Goal: Task Accomplishment & Management: Complete application form

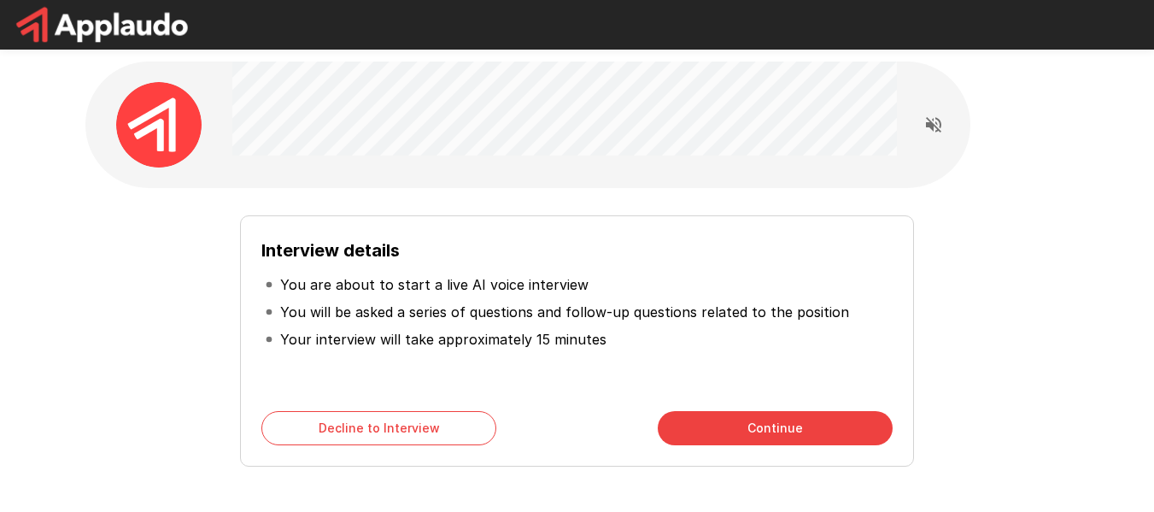
click at [739, 392] on div "Interview details You are about to start a live AI voice interview You will be …" at bounding box center [576, 340] width 673 height 251
click at [739, 419] on button "Continue" at bounding box center [775, 428] width 235 height 34
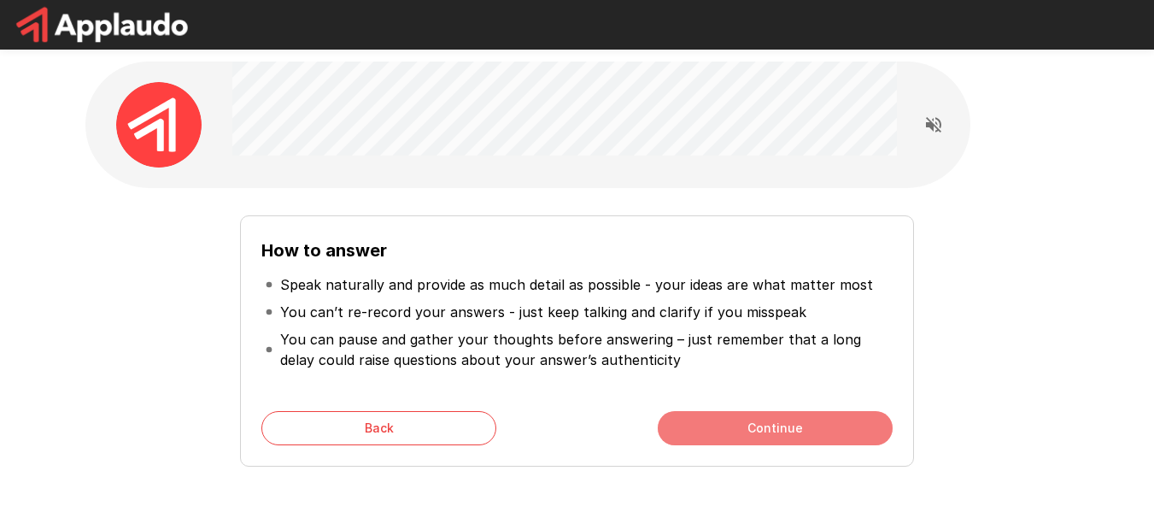
click at [672, 421] on button "Continue" at bounding box center [775, 428] width 235 height 34
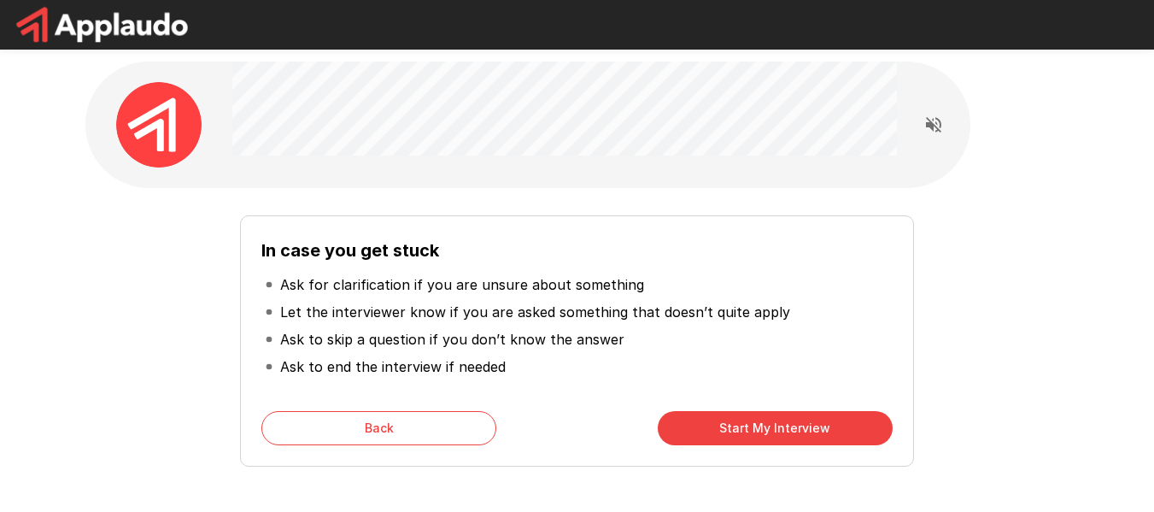
click at [706, 425] on button "Start My Interview" at bounding box center [775, 428] width 235 height 34
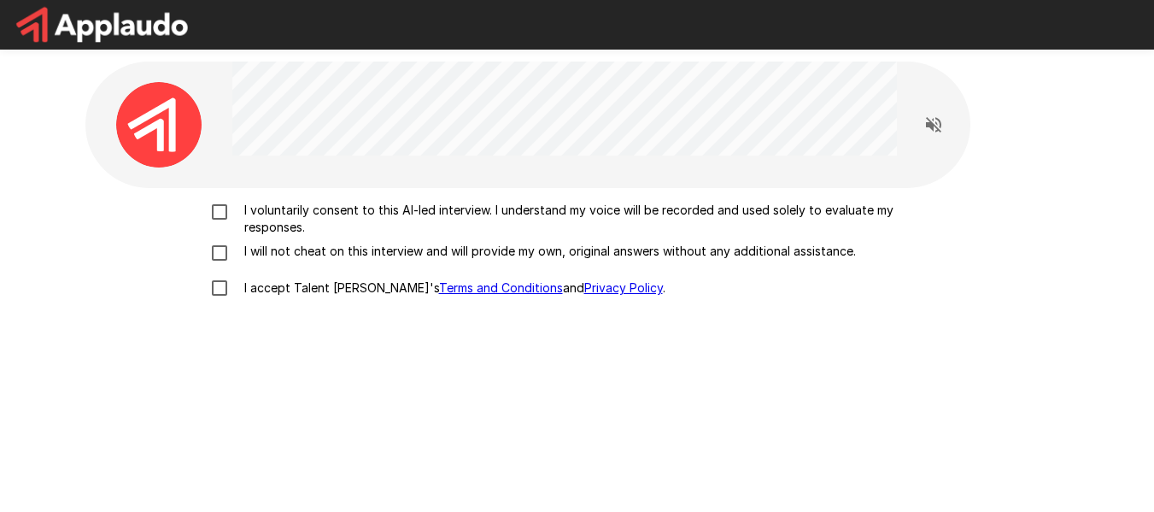
click at [222, 200] on div "I voluntarily consent to this AI-led interview. I understand my voice will be r…" at bounding box center [577, 412] width 984 height 448
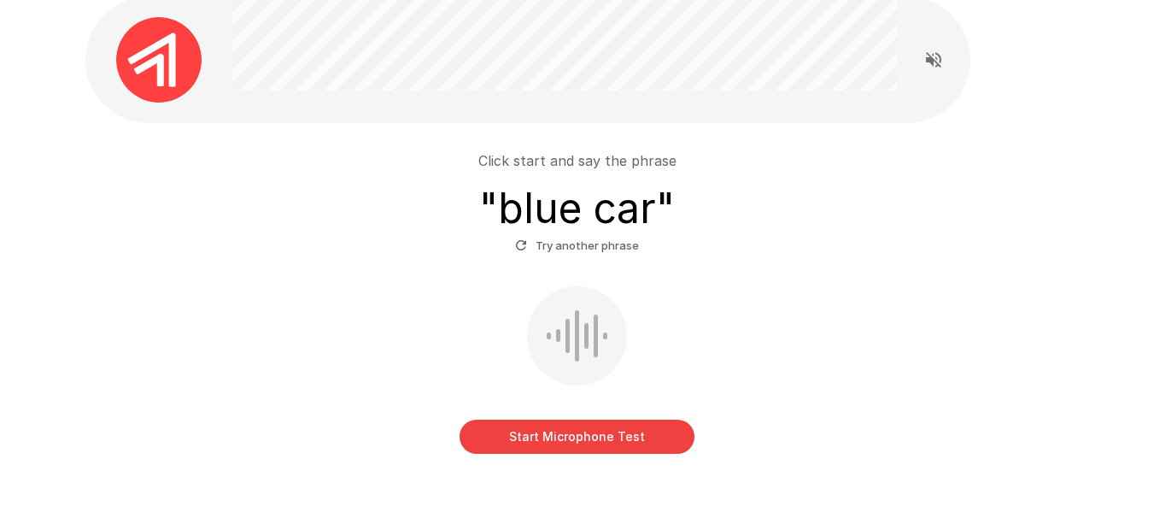
scroll to position [60, 0]
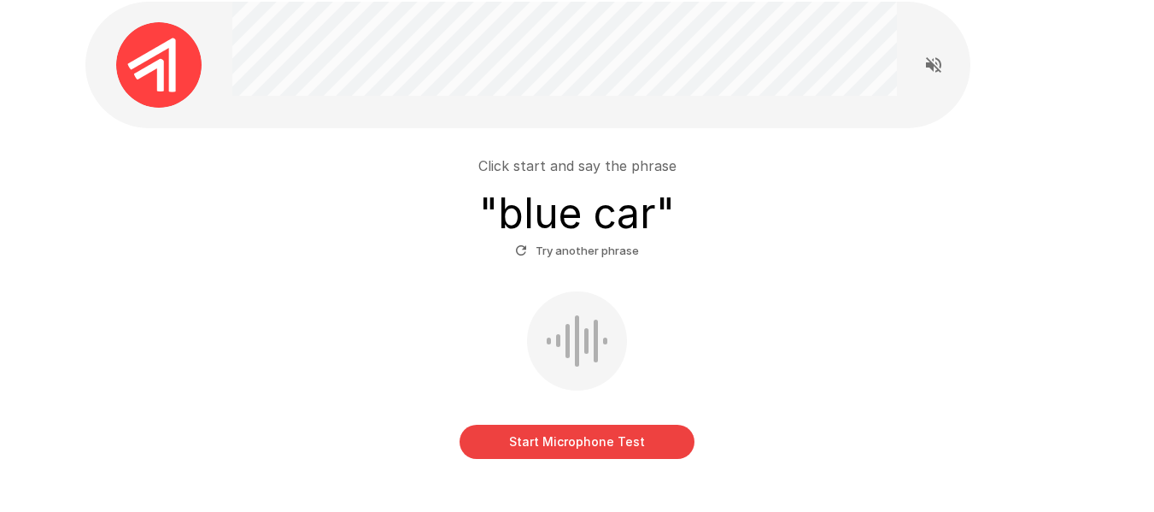
click at [589, 443] on button "Start Microphone Test" at bounding box center [577, 442] width 235 height 34
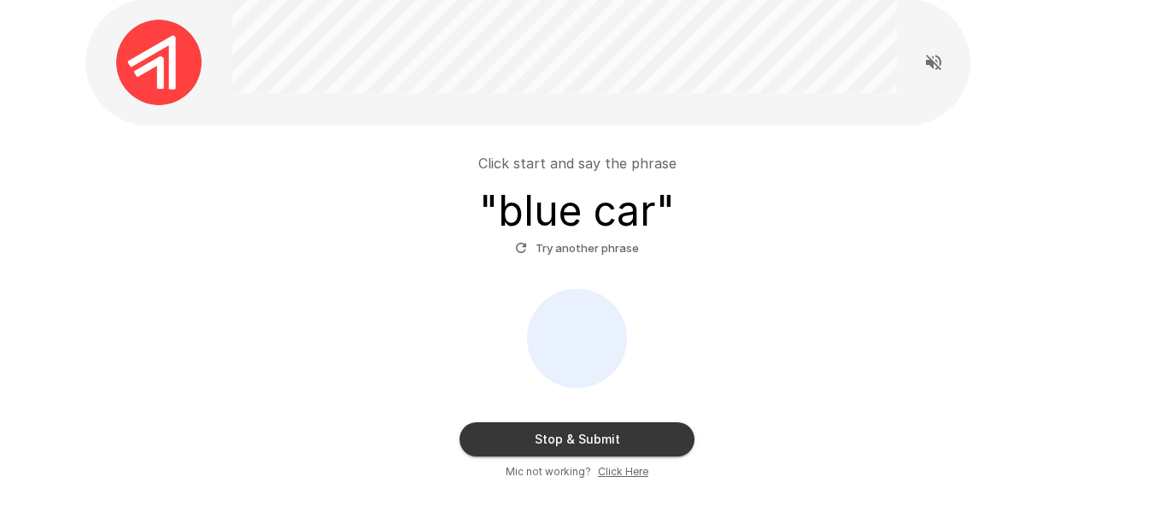
scroll to position [174, 0]
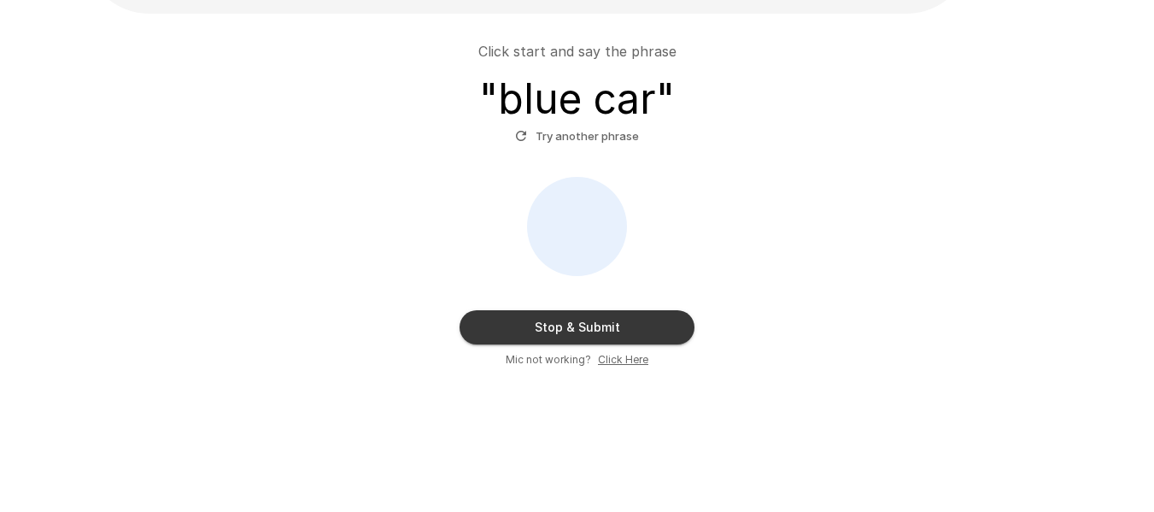
click at [521, 331] on button "Stop & Submit" at bounding box center [577, 327] width 235 height 34
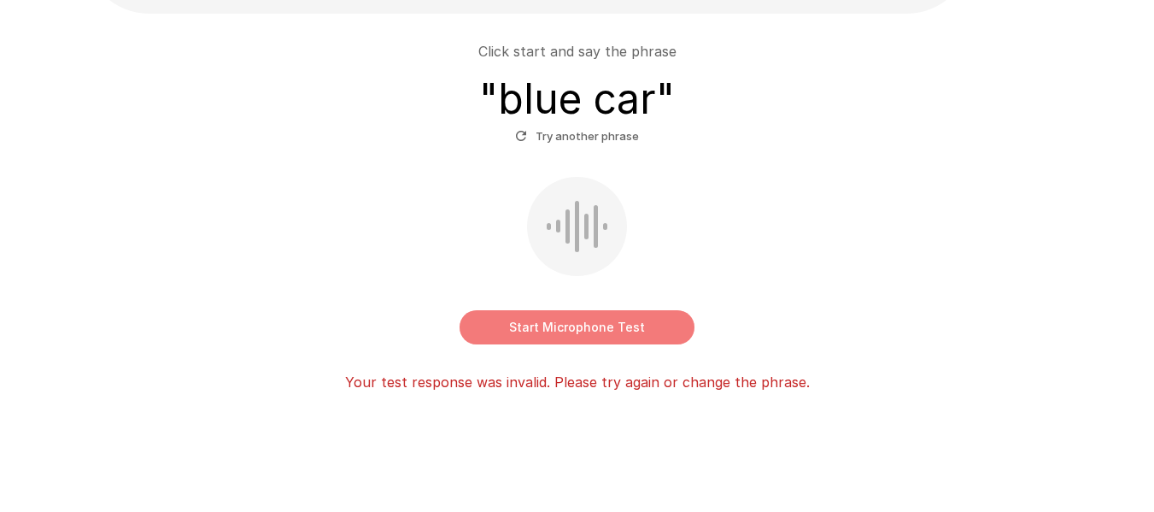
click at [592, 334] on button "Start Microphone Test" at bounding box center [577, 327] width 235 height 34
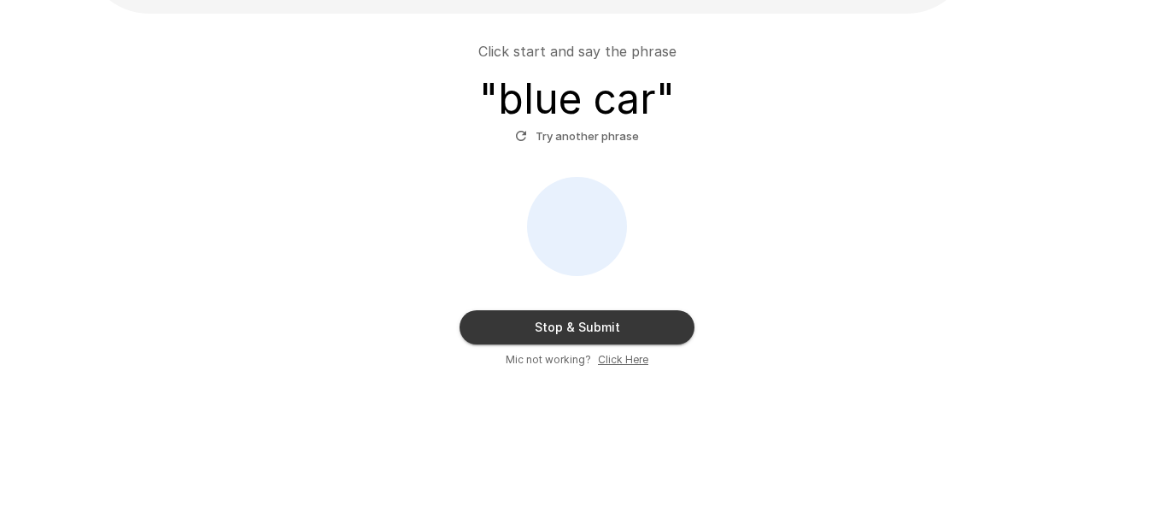
click at [592, 334] on button "Stop & Submit" at bounding box center [577, 327] width 235 height 34
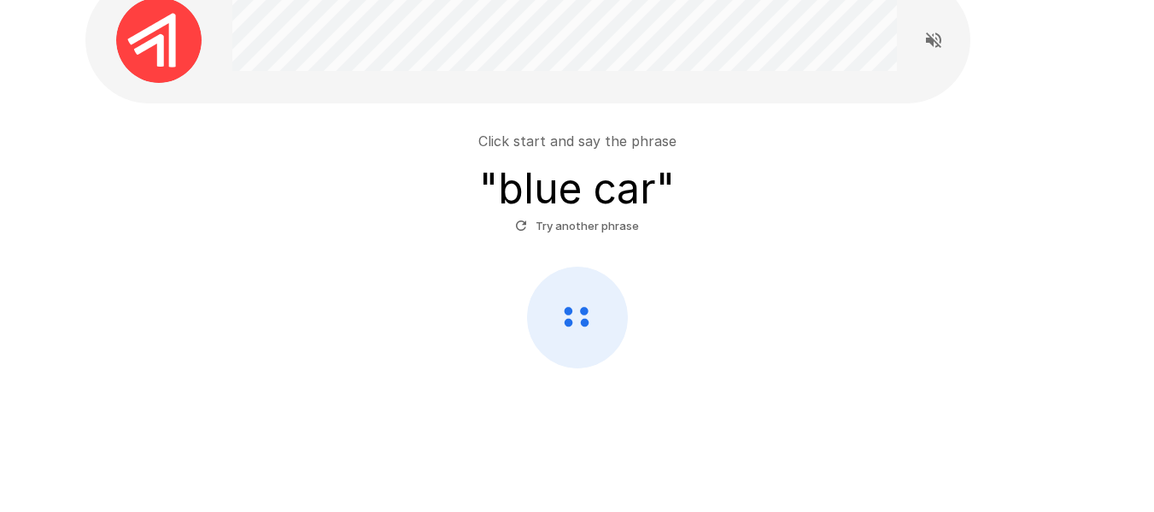
scroll to position [85, 0]
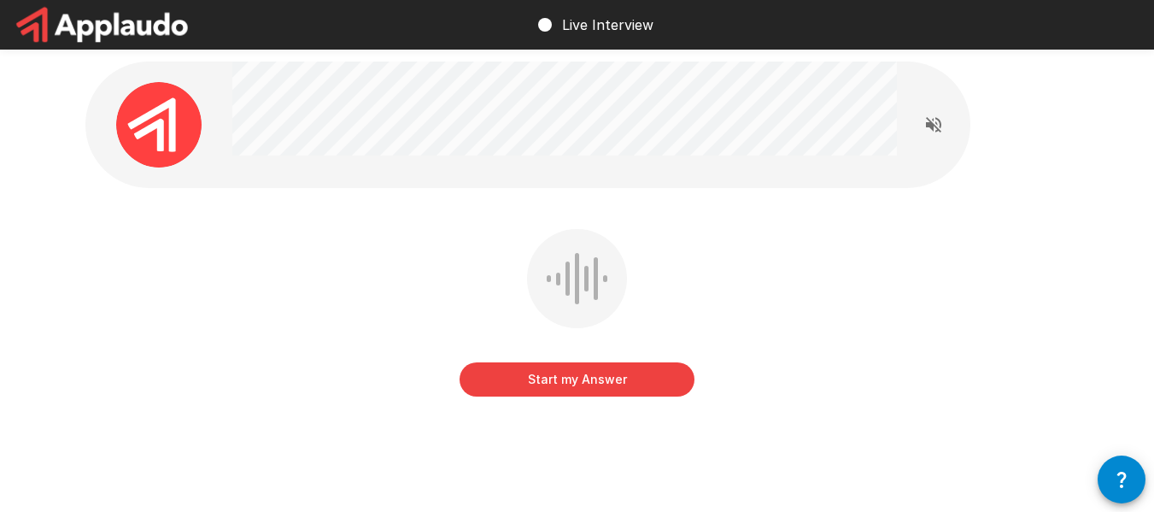
click at [607, 390] on button "Start my Answer" at bounding box center [577, 379] width 235 height 34
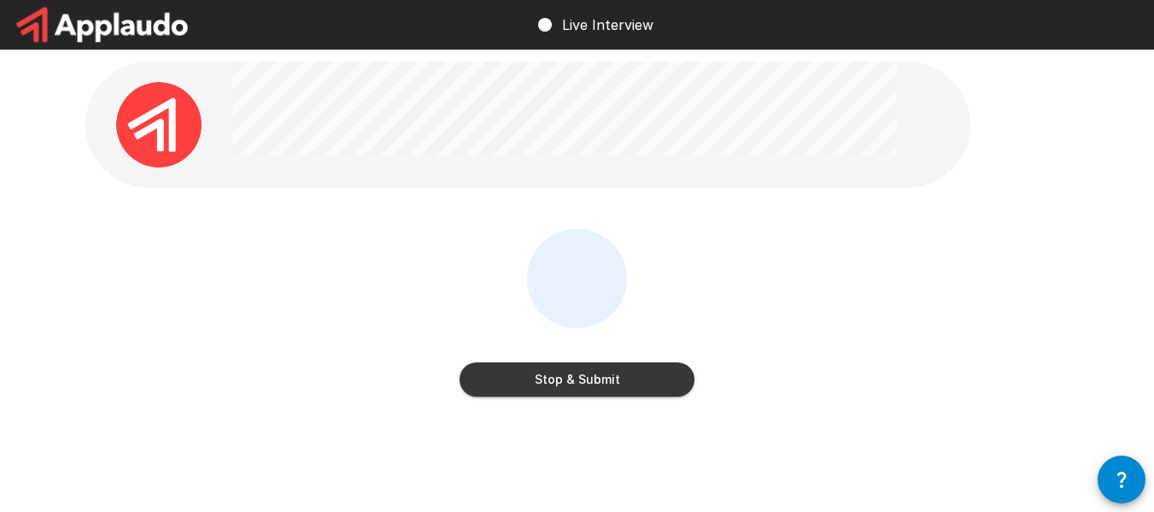
click at [613, 379] on button "Stop & Submit" at bounding box center [577, 379] width 235 height 34
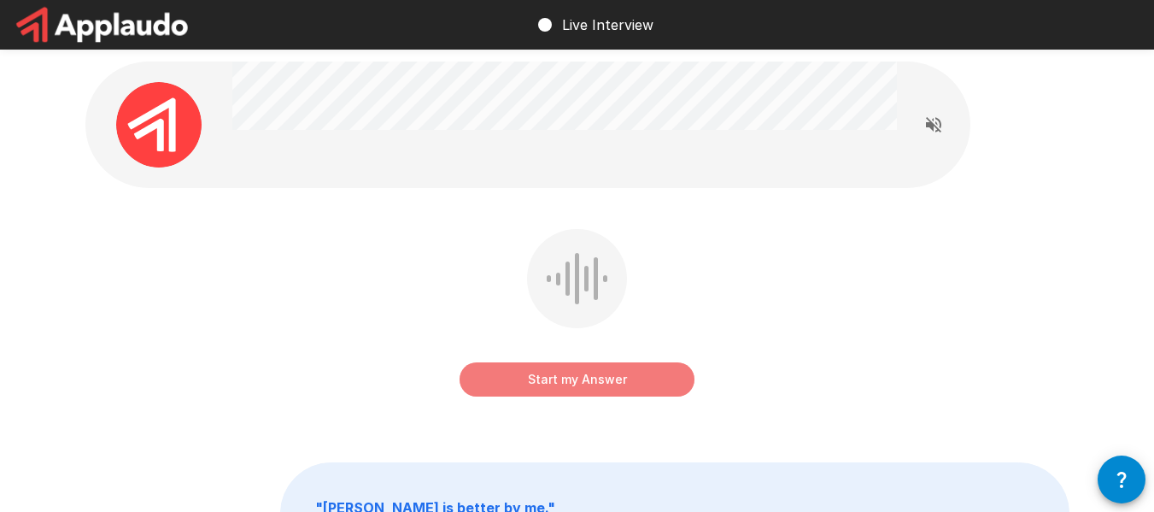
click at [585, 380] on button "Start my Answer" at bounding box center [577, 379] width 235 height 34
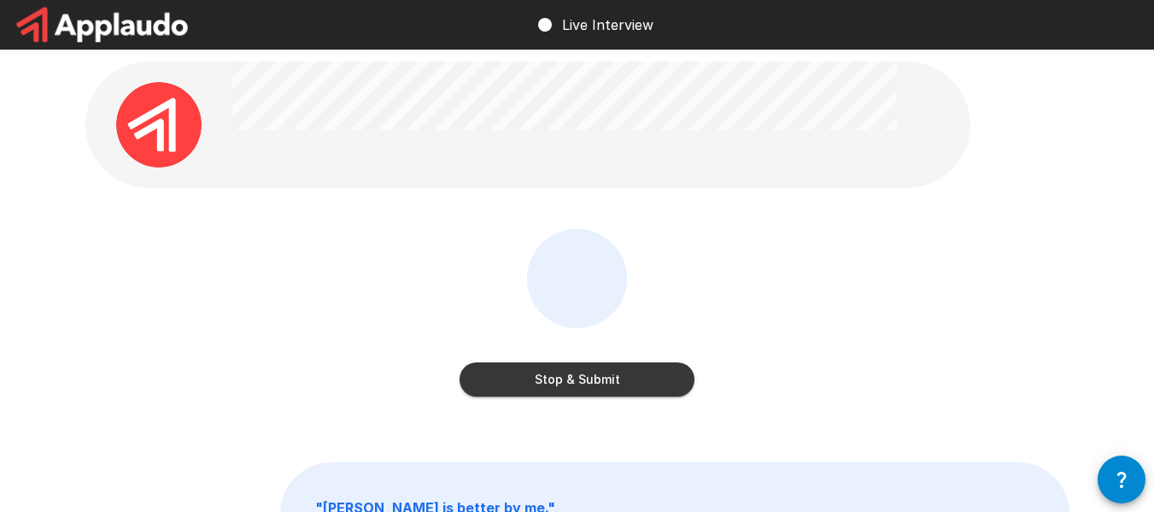
click at [618, 377] on button "Stop & Submit" at bounding box center [577, 379] width 235 height 34
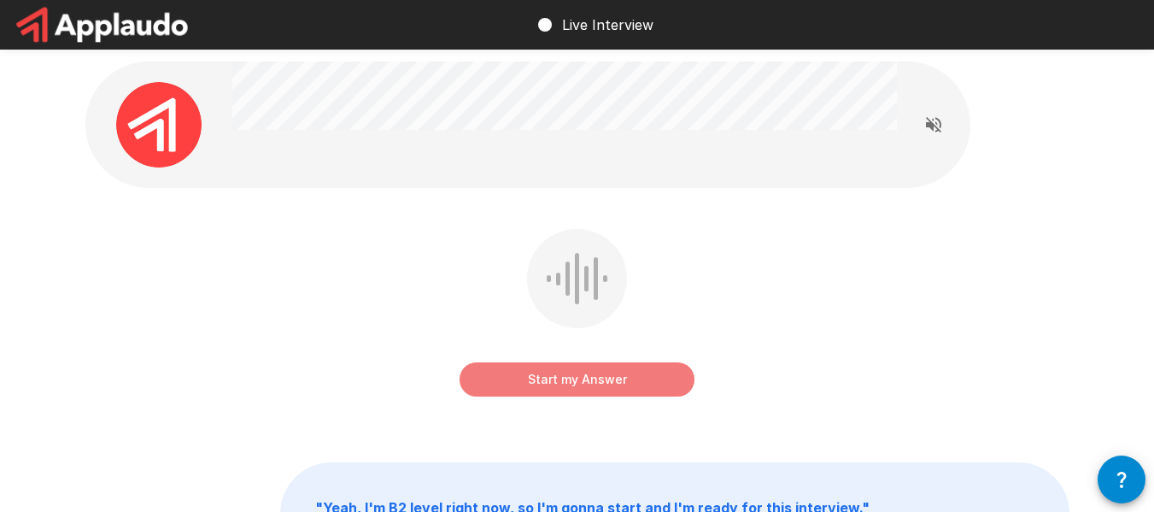
click at [672, 370] on button "Start my Answer" at bounding box center [577, 379] width 235 height 34
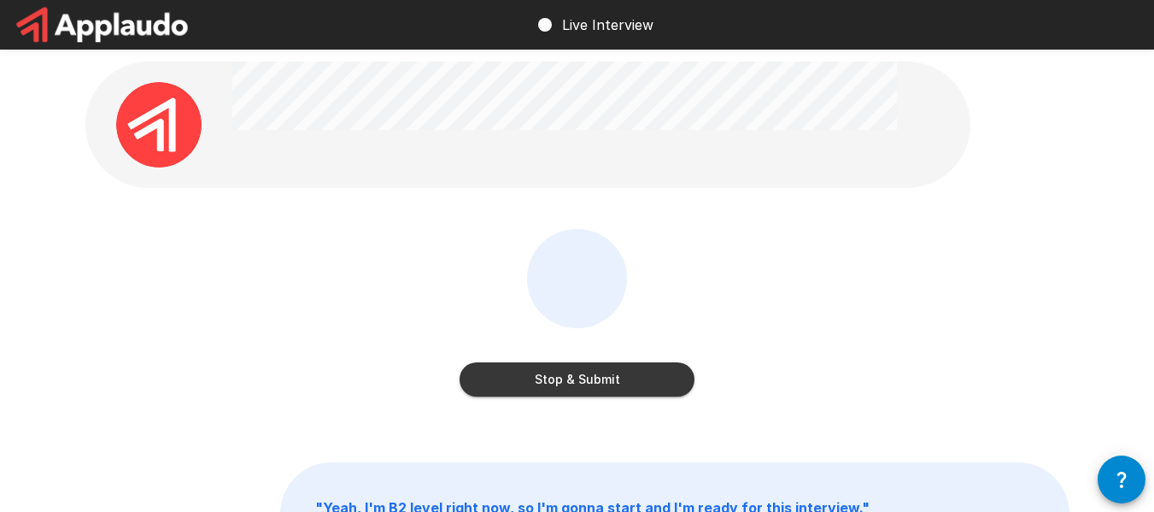
click at [672, 370] on button "Stop & Submit" at bounding box center [577, 379] width 235 height 34
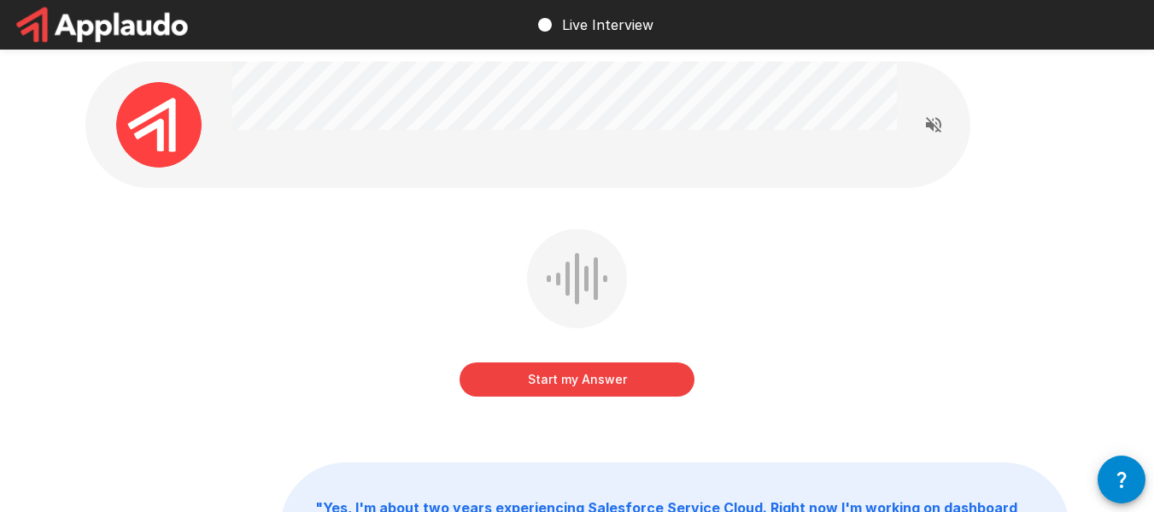
scroll to position [3, 0]
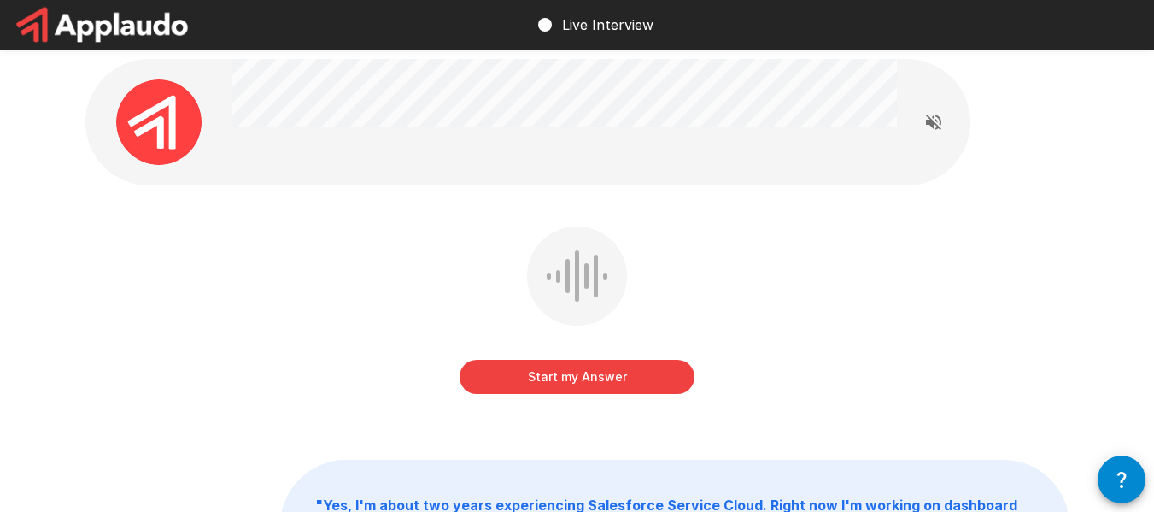
click at [671, 390] on button "Start my Answer" at bounding box center [577, 377] width 235 height 34
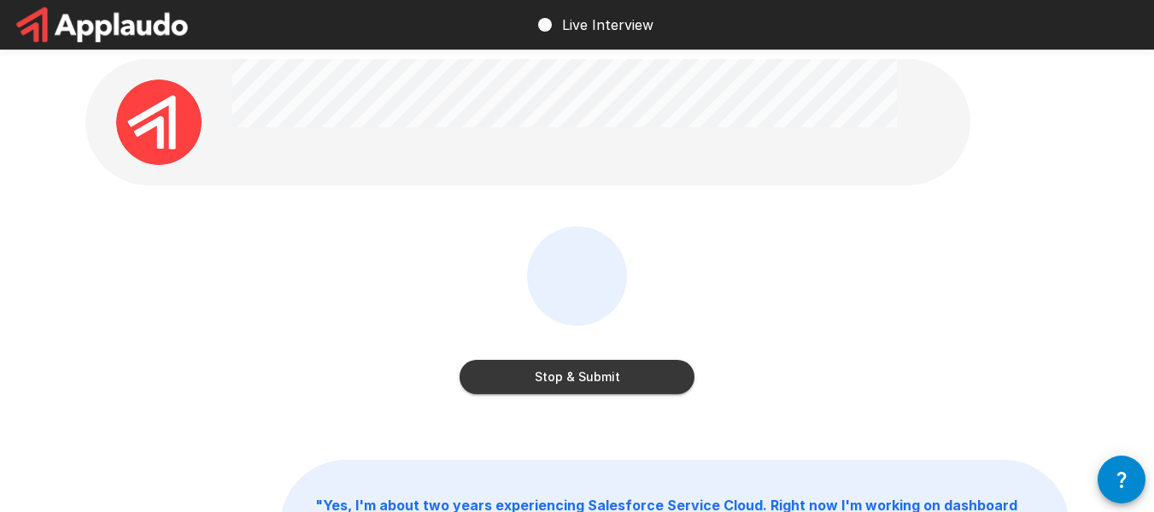
click at [671, 390] on button "Stop & Submit" at bounding box center [577, 377] width 235 height 34
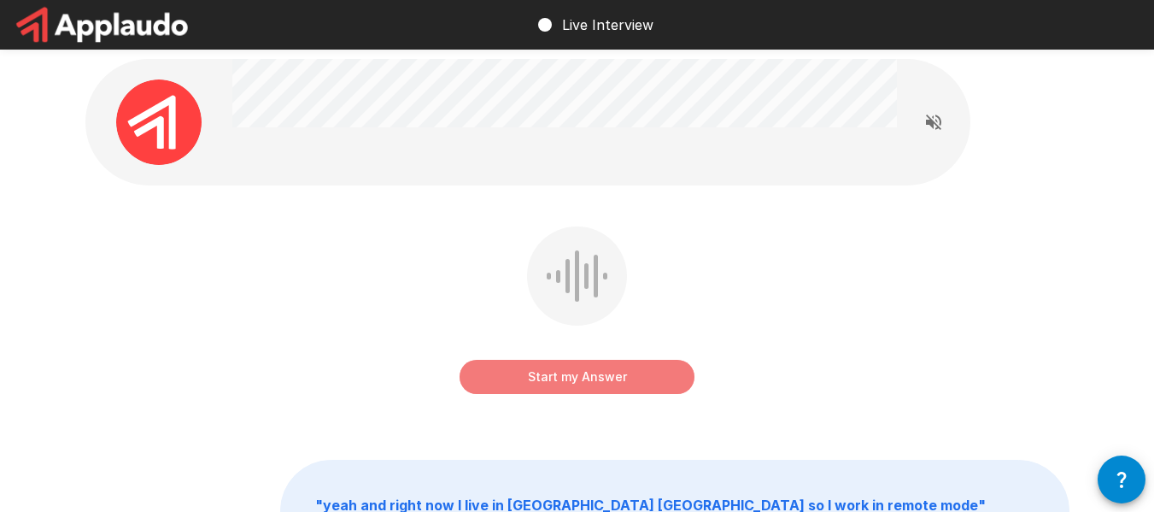
click at [649, 383] on button "Start my Answer" at bounding box center [577, 377] width 235 height 34
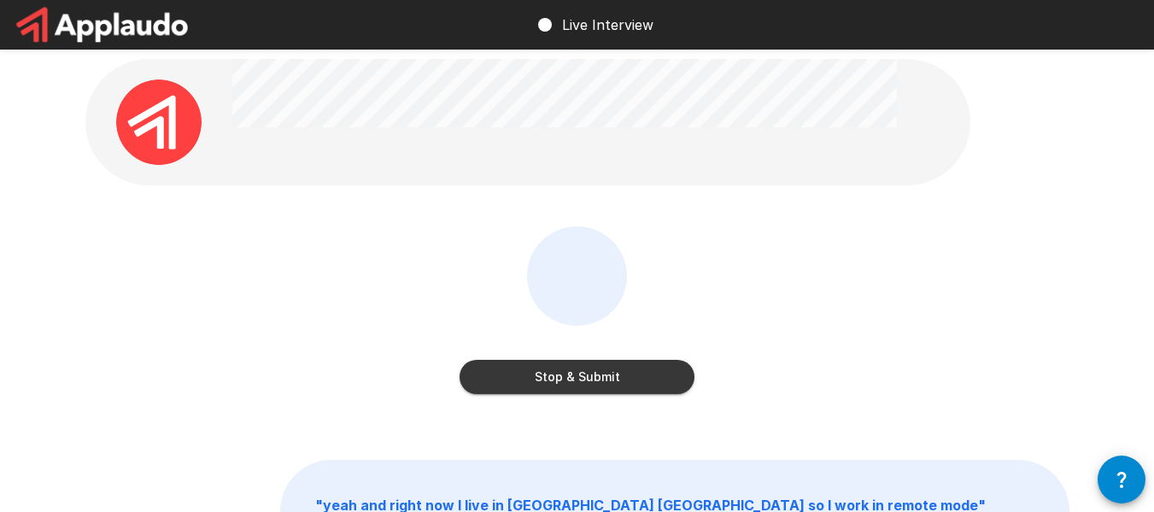
click at [649, 383] on button "Stop & Submit" at bounding box center [577, 377] width 235 height 34
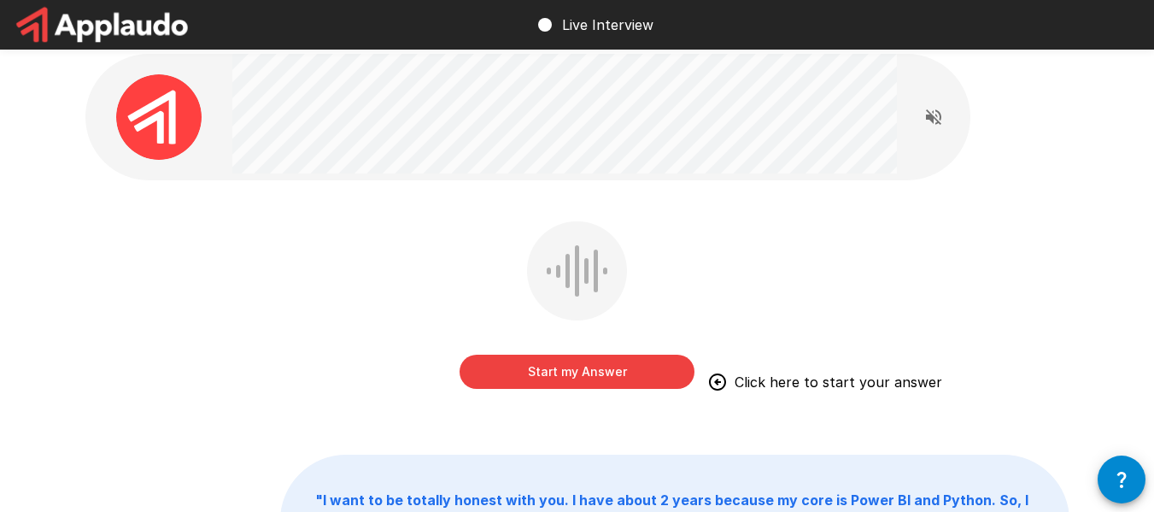
scroll to position [0, 0]
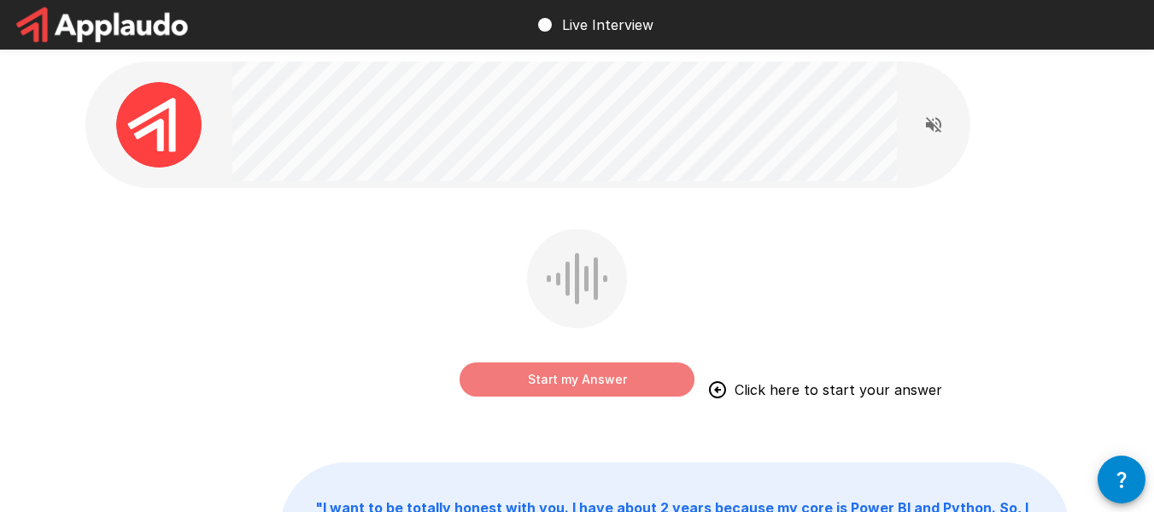
click at [649, 378] on button "Start my Answer" at bounding box center [577, 379] width 235 height 34
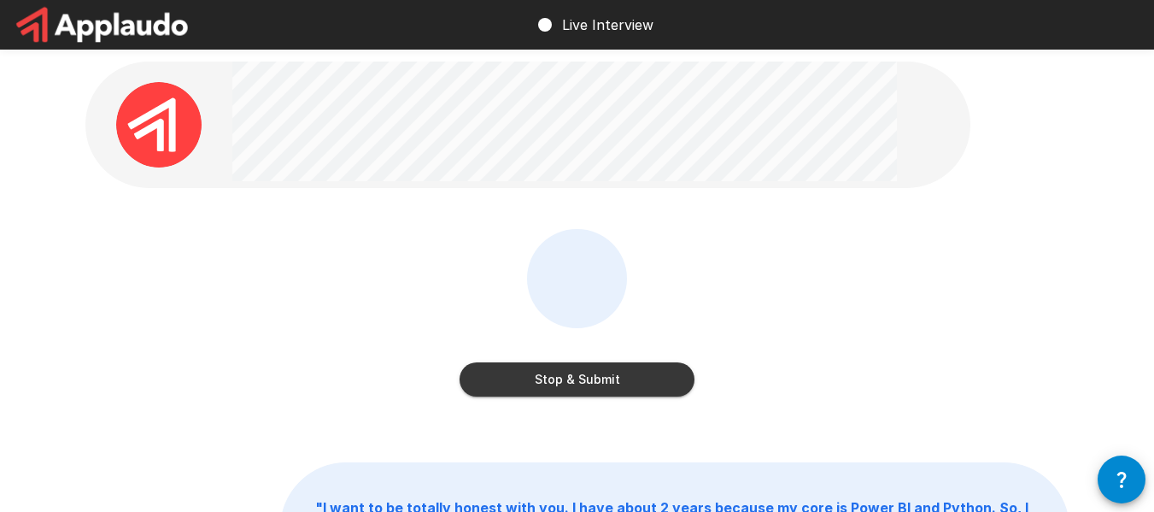
click at [631, 382] on button "Stop & Submit" at bounding box center [577, 379] width 235 height 34
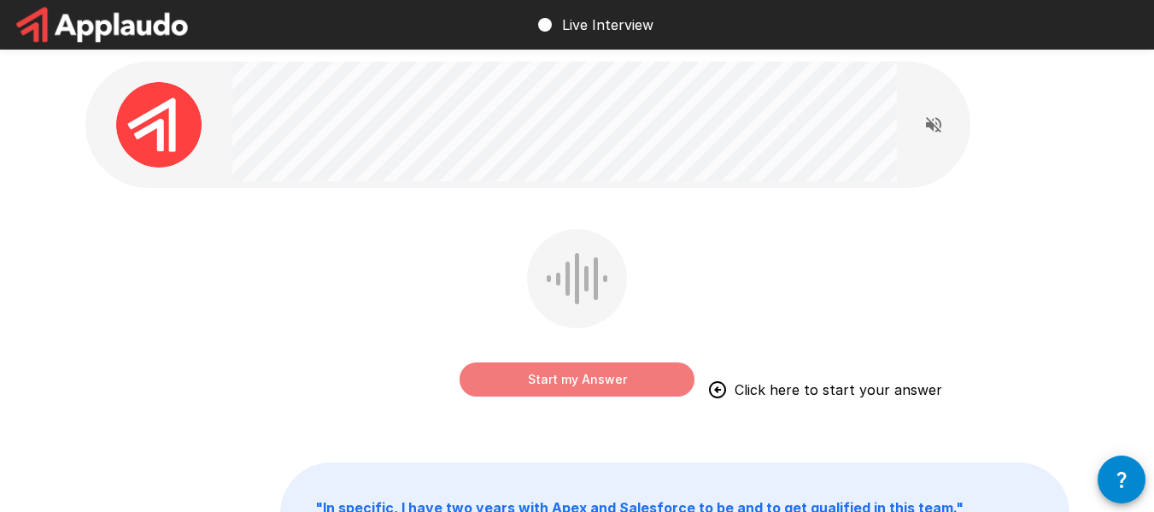
click at [623, 380] on button "Start my Answer" at bounding box center [577, 379] width 235 height 34
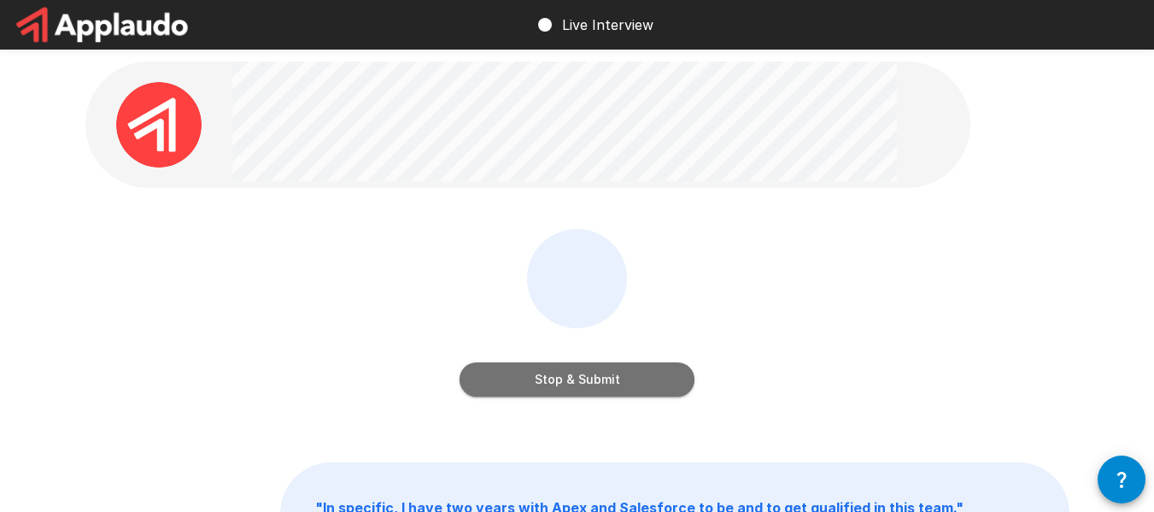
click at [623, 380] on button "Stop & Submit" at bounding box center [577, 379] width 235 height 34
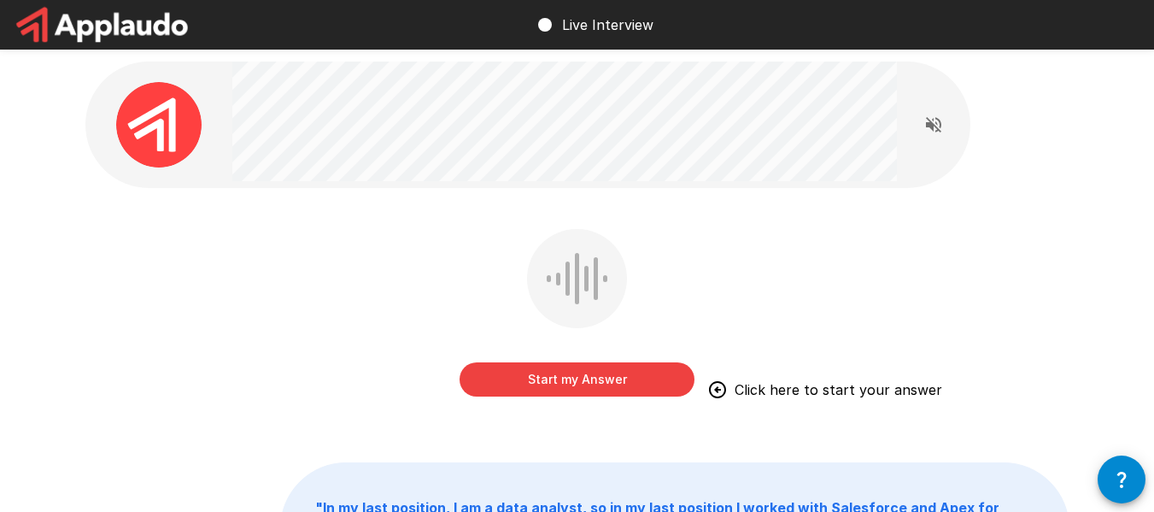
click at [491, 391] on button "Start my Answer" at bounding box center [577, 379] width 235 height 34
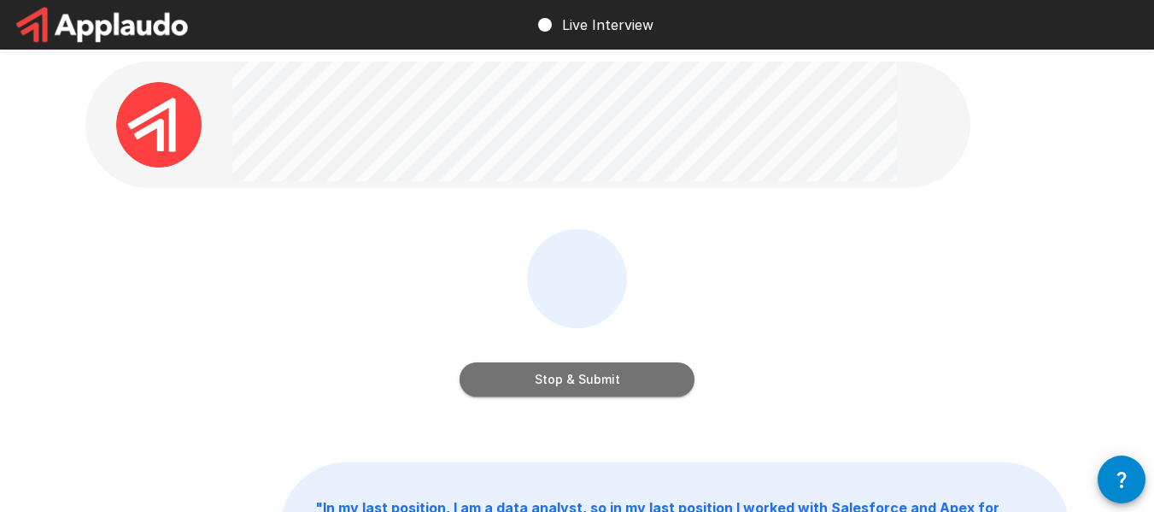
click at [596, 387] on button "Stop & Submit" at bounding box center [577, 379] width 235 height 34
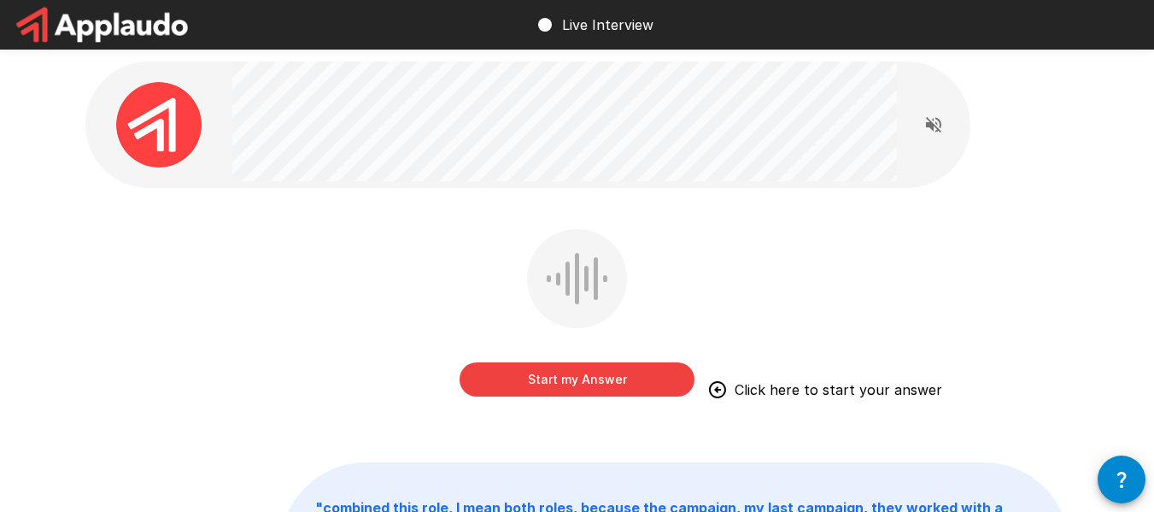
click at [604, 373] on button "Start my Answer" at bounding box center [577, 379] width 235 height 34
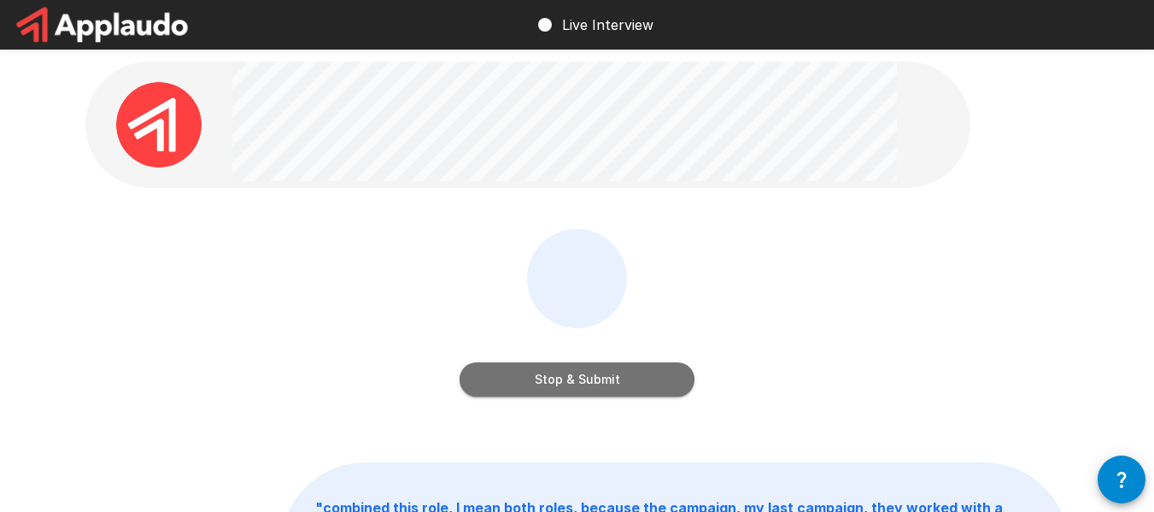
click at [604, 373] on button "Stop & Submit" at bounding box center [577, 379] width 235 height 34
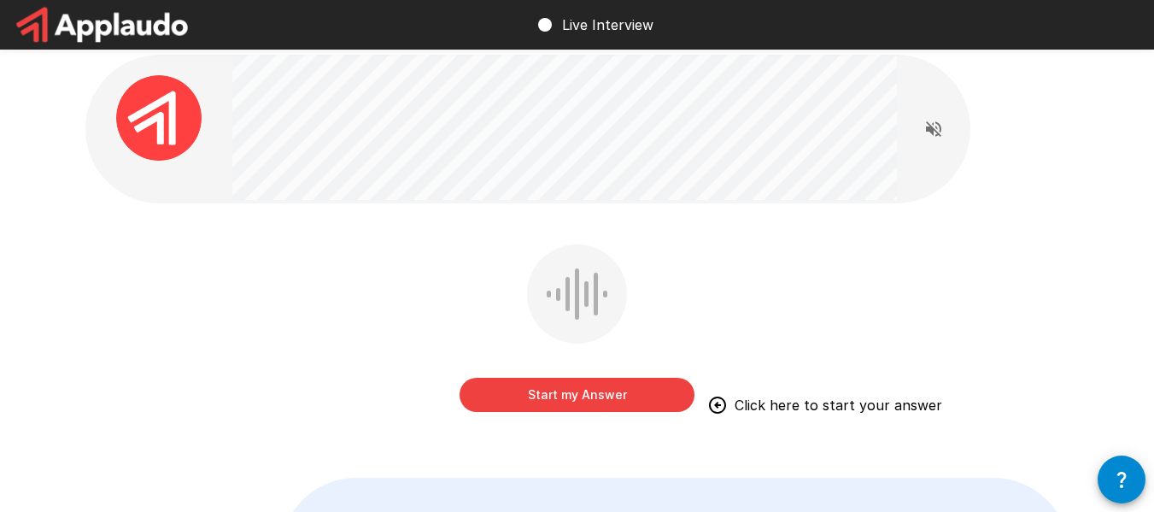
scroll to position [9, 0]
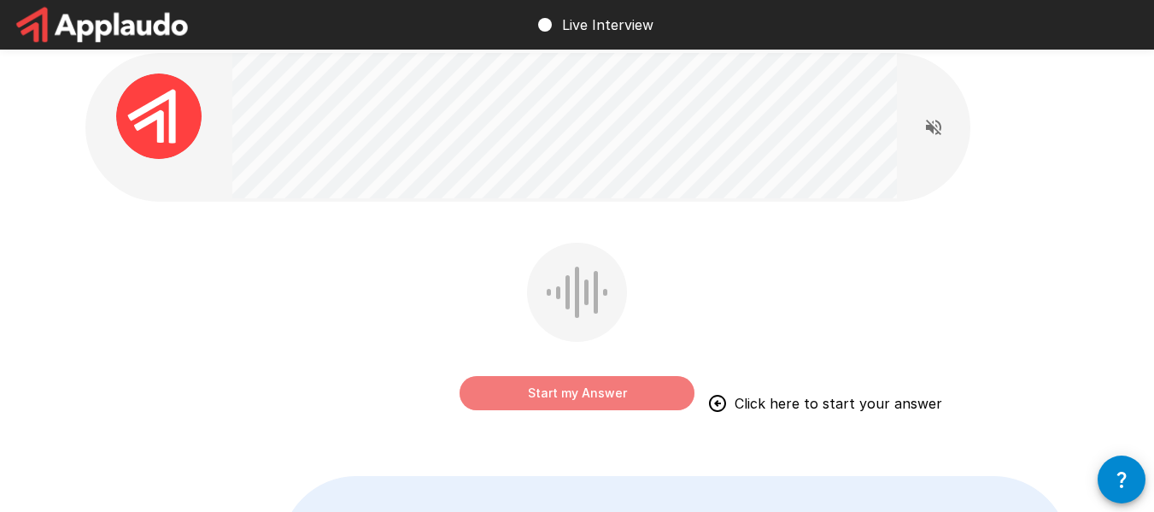
click at [581, 392] on button "Start my Answer" at bounding box center [577, 393] width 235 height 34
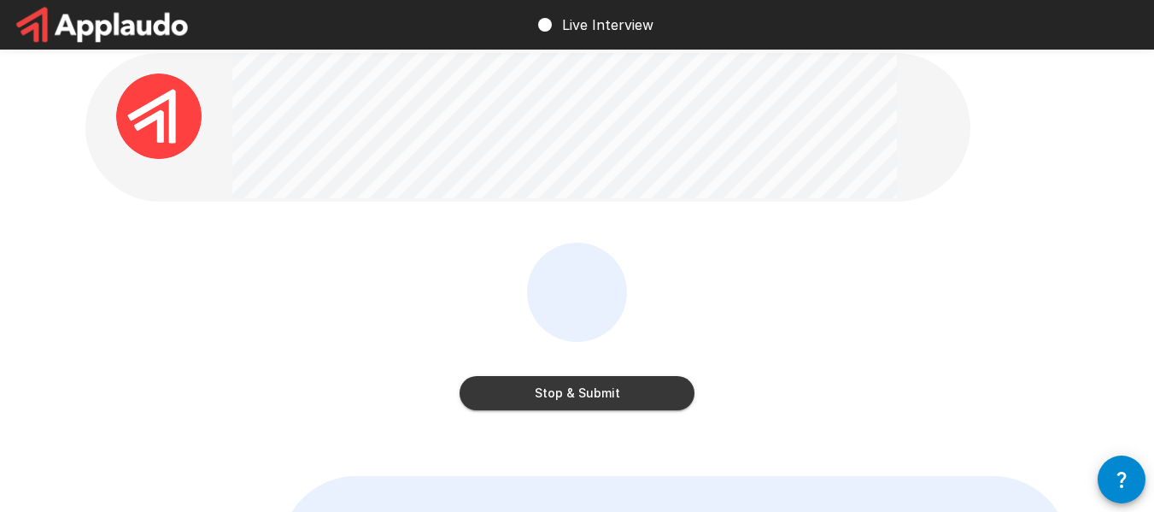
click at [589, 392] on button "Stop & Submit" at bounding box center [577, 393] width 235 height 34
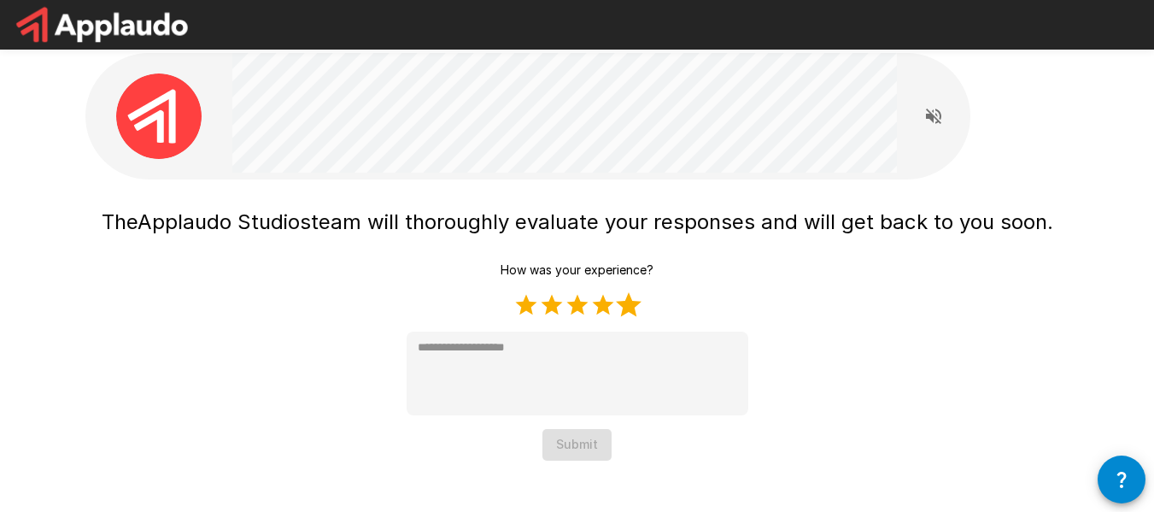
click at [617, 306] on label "5 Stars" at bounding box center [629, 305] width 26 height 26
type textarea "*"
click at [576, 447] on button "Submit" at bounding box center [576, 445] width 69 height 32
